Goal: Task Accomplishment & Management: Use online tool/utility

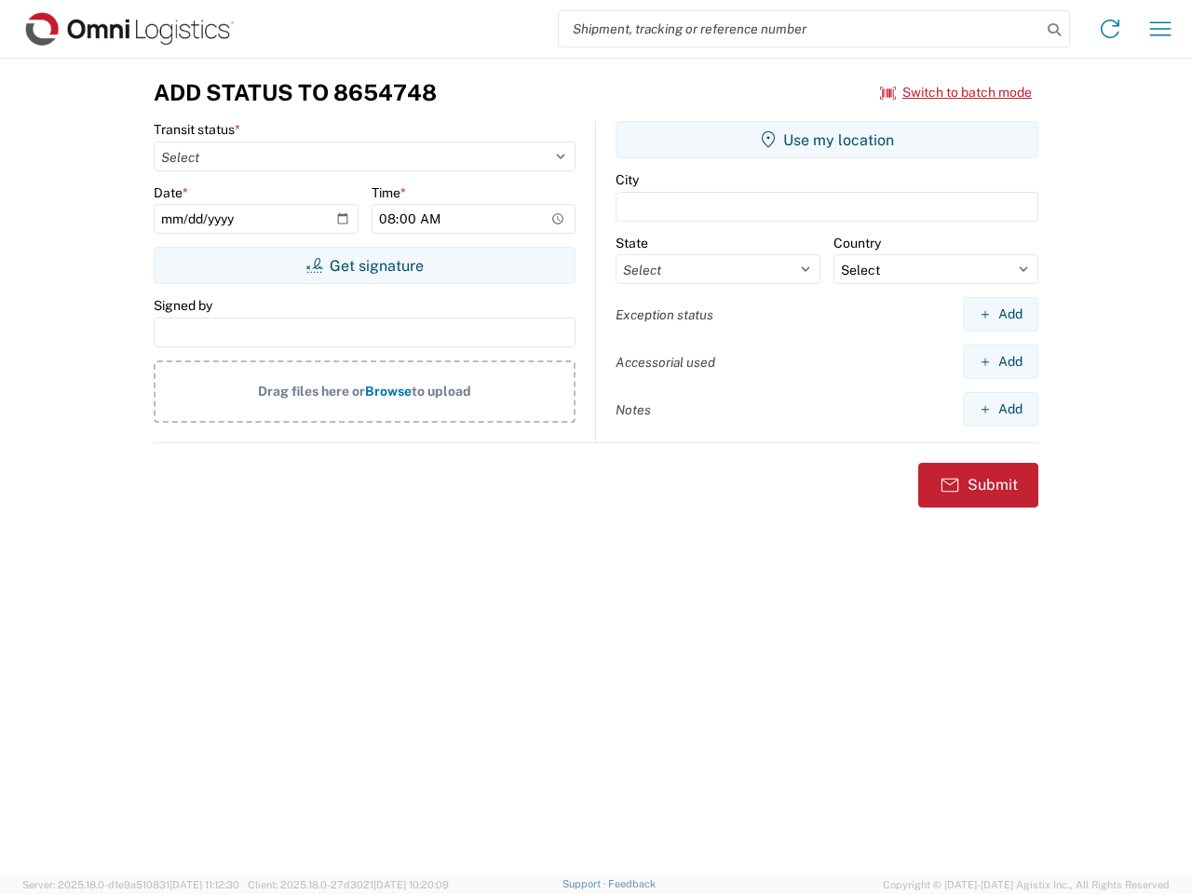
click at [800, 29] on input "search" at bounding box center [800, 28] width 482 height 35
click at [1054, 30] on icon at bounding box center [1054, 30] width 26 height 26
click at [1110, 29] on icon at bounding box center [1110, 29] width 30 height 30
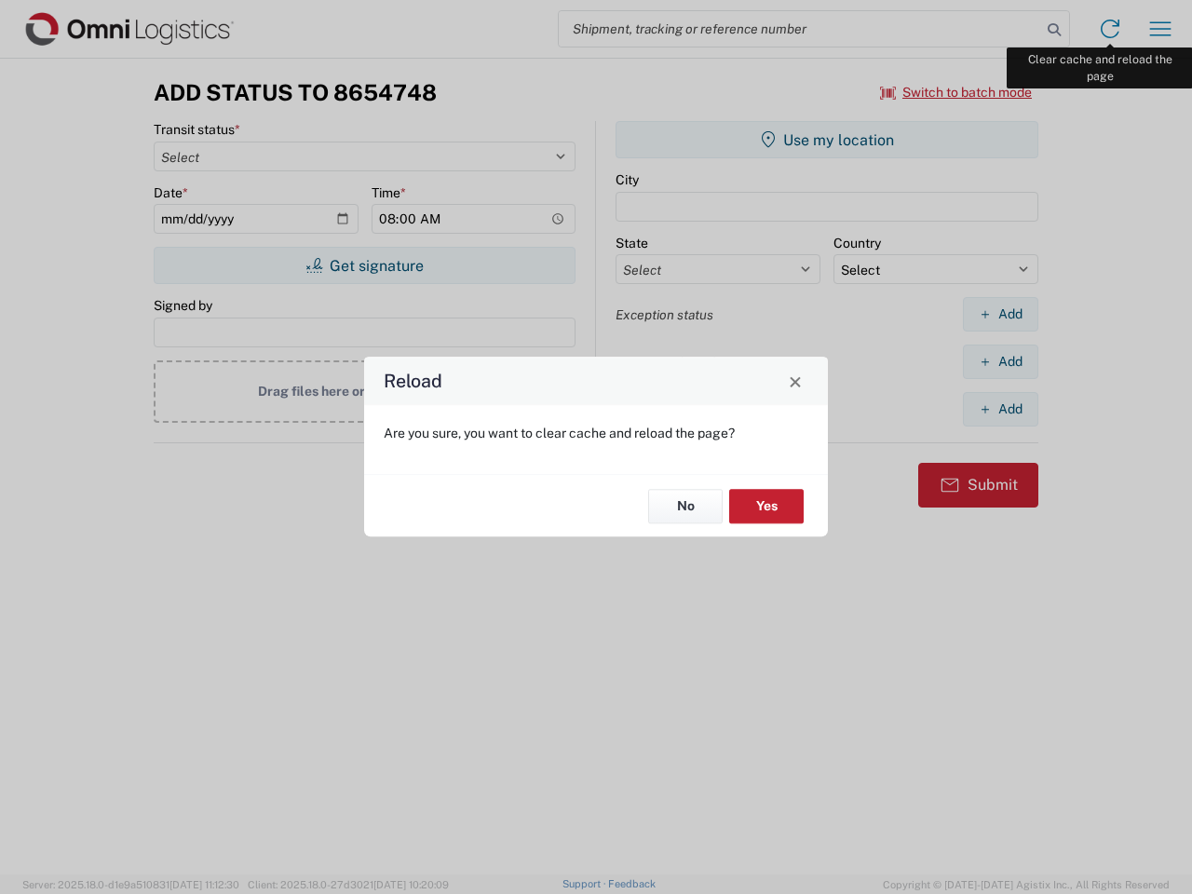
click at [1160, 29] on div "Reload Are you sure, you want to clear cache and reload the page? No Yes" at bounding box center [596, 447] width 1192 height 894
click at [956, 92] on div "Reload Are you sure, you want to clear cache and reload the page? No Yes" at bounding box center [596, 447] width 1192 height 894
click at [364, 265] on div "Reload Are you sure, you want to clear cache and reload the page? No Yes" at bounding box center [596, 447] width 1192 height 894
click at [827, 140] on div "Reload Are you sure, you want to clear cache and reload the page? No Yes" at bounding box center [596, 447] width 1192 height 894
click at [1000, 314] on div "Reload Are you sure, you want to clear cache and reload the page? No Yes" at bounding box center [596, 447] width 1192 height 894
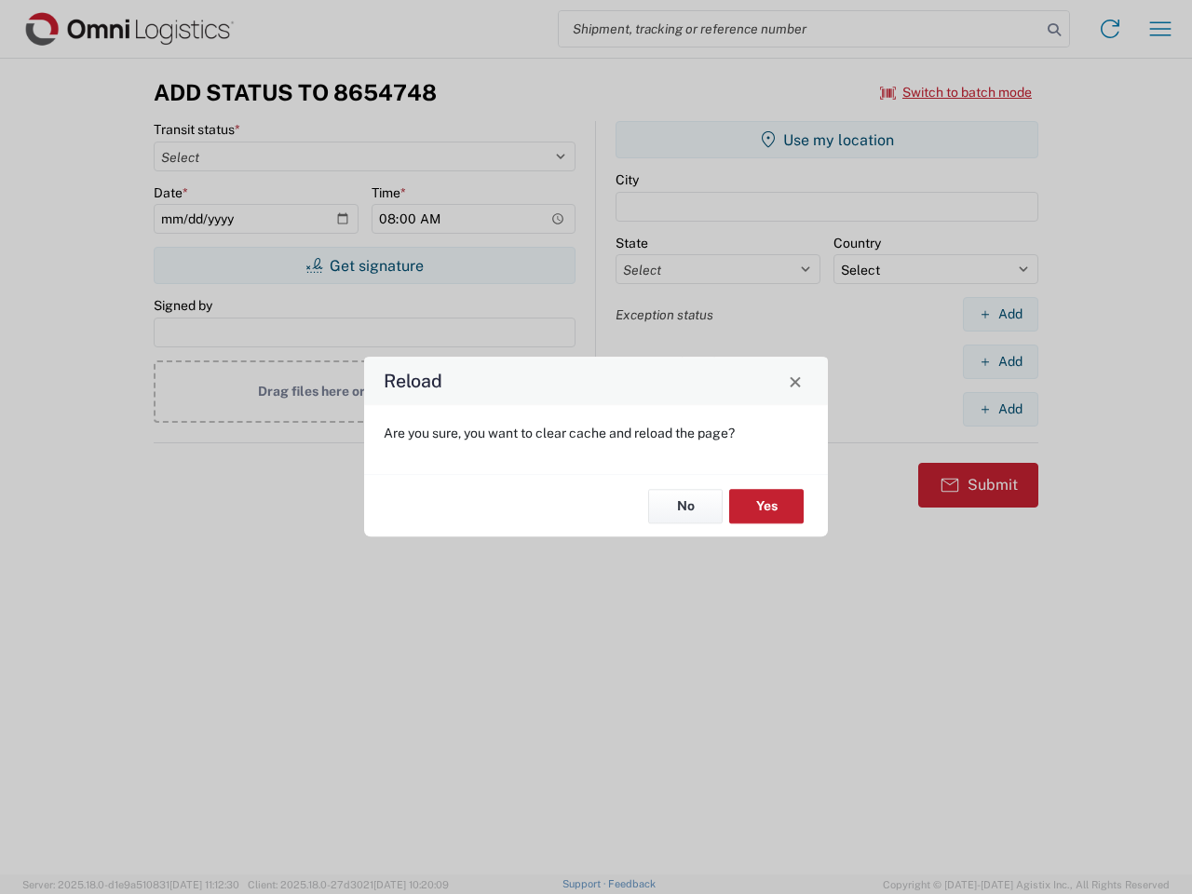
click at [1000, 361] on div "Reload Are you sure, you want to clear cache and reload the page? No Yes" at bounding box center [596, 447] width 1192 height 894
click at [1000, 409] on div "Reload Are you sure, you want to clear cache and reload the page? No Yes" at bounding box center [596, 447] width 1192 height 894
